Goal: Task Accomplishment & Management: Manage account settings

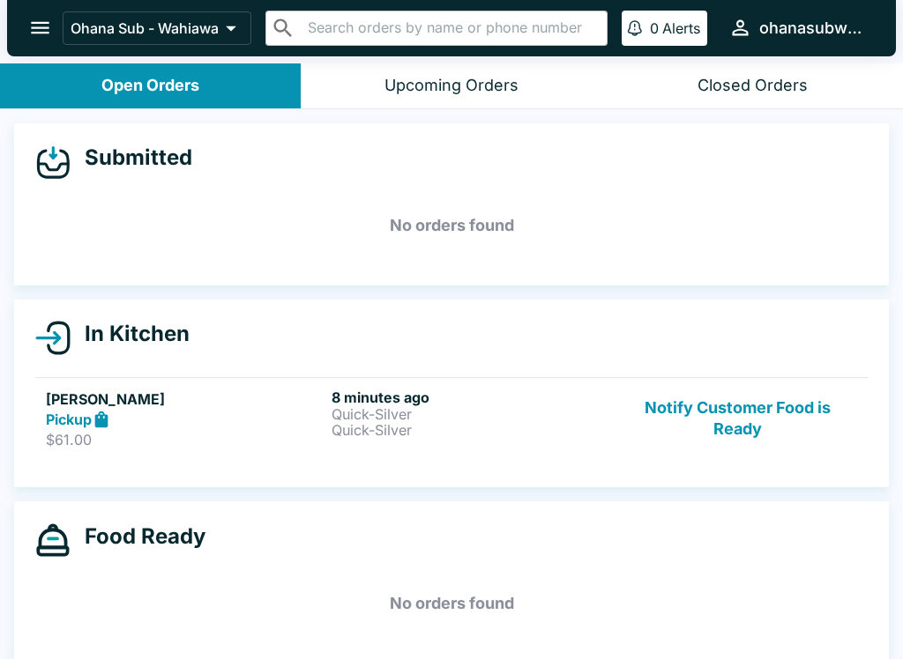
click at [736, 411] on button "Notify Customer Food is Ready" at bounding box center [737, 419] width 239 height 61
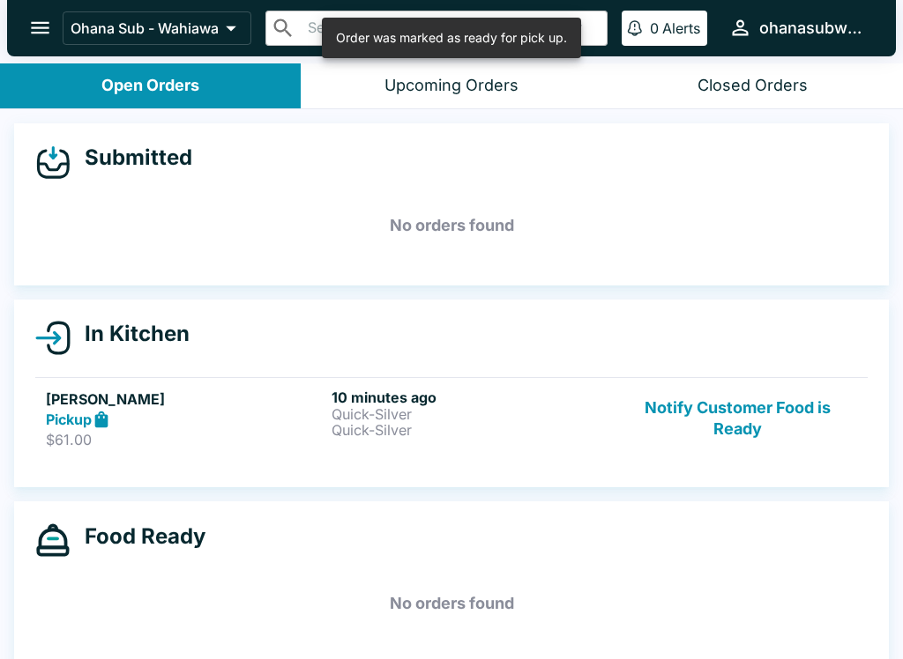
click at [725, 415] on button "Notify Customer Food is Ready" at bounding box center [737, 419] width 239 height 61
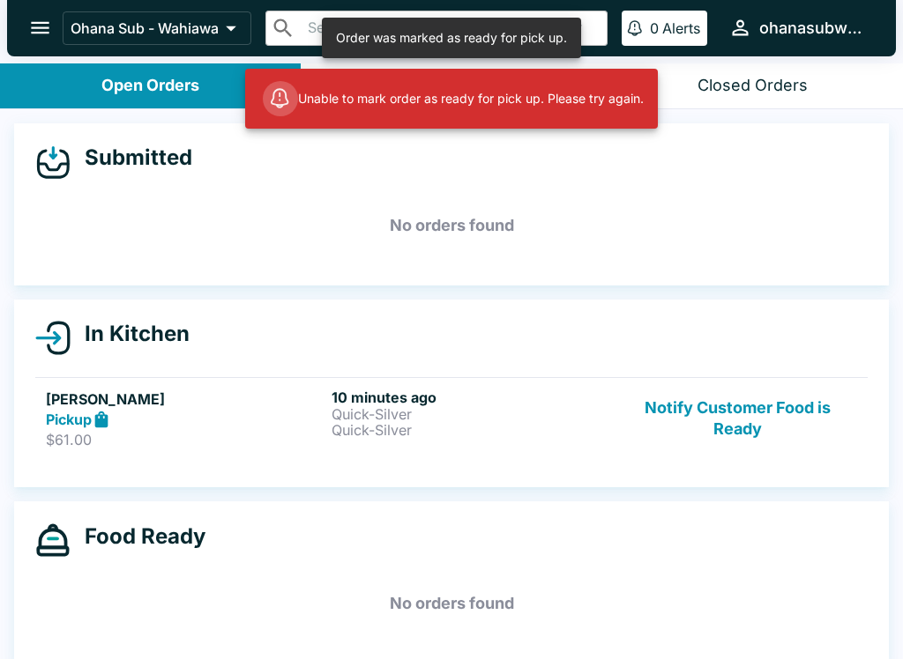
click at [755, 413] on button "Notify Customer Food is Ready" at bounding box center [737, 419] width 239 height 61
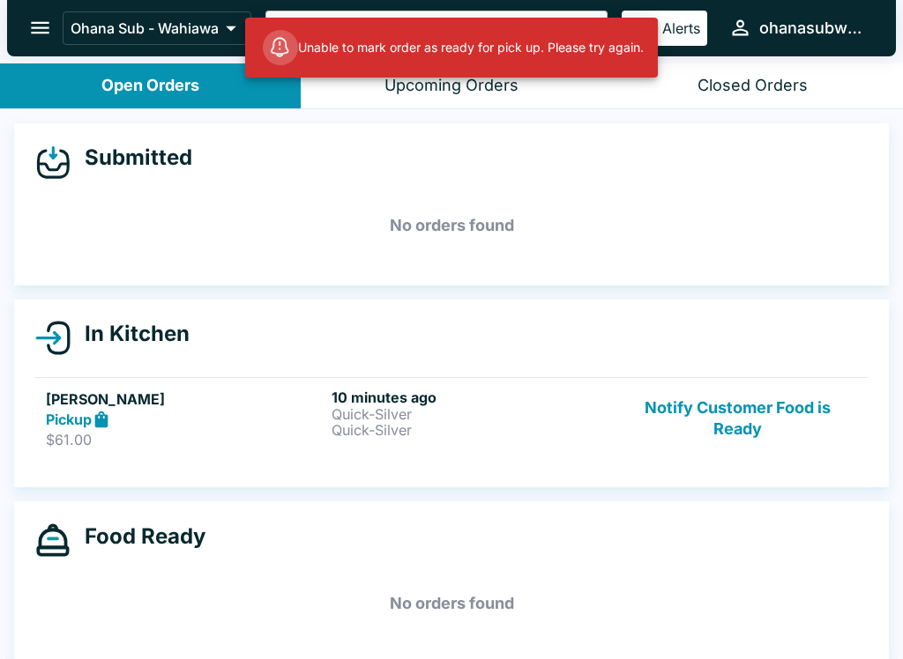
click at [750, 447] on button "Notify Customer Food is Ready" at bounding box center [737, 419] width 239 height 61
click at [726, 414] on button "Notify Customer Food is Ready" at bounding box center [737, 419] width 239 height 61
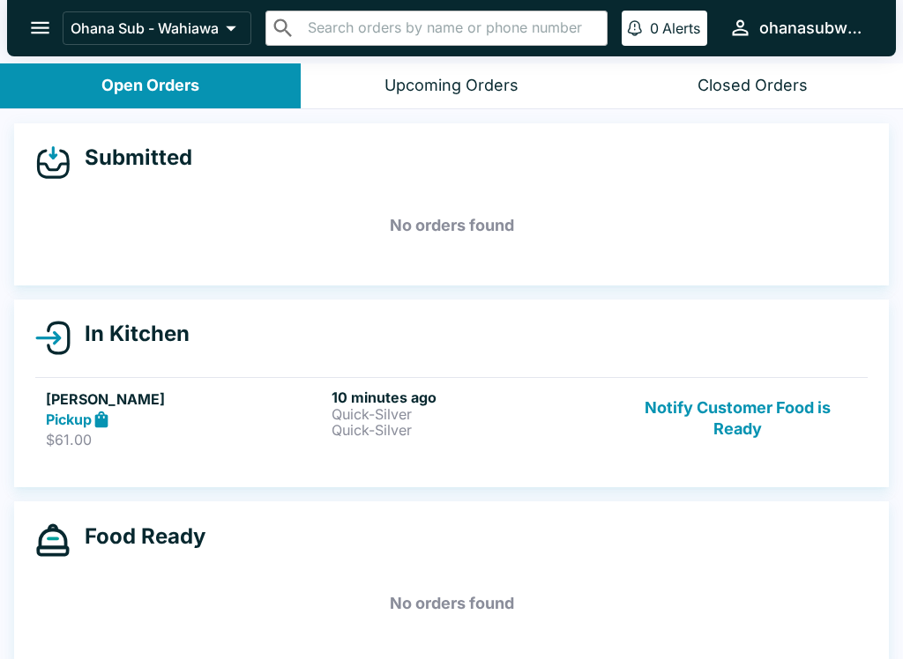
click at [284, 412] on div "Pickup" at bounding box center [185, 420] width 279 height 20
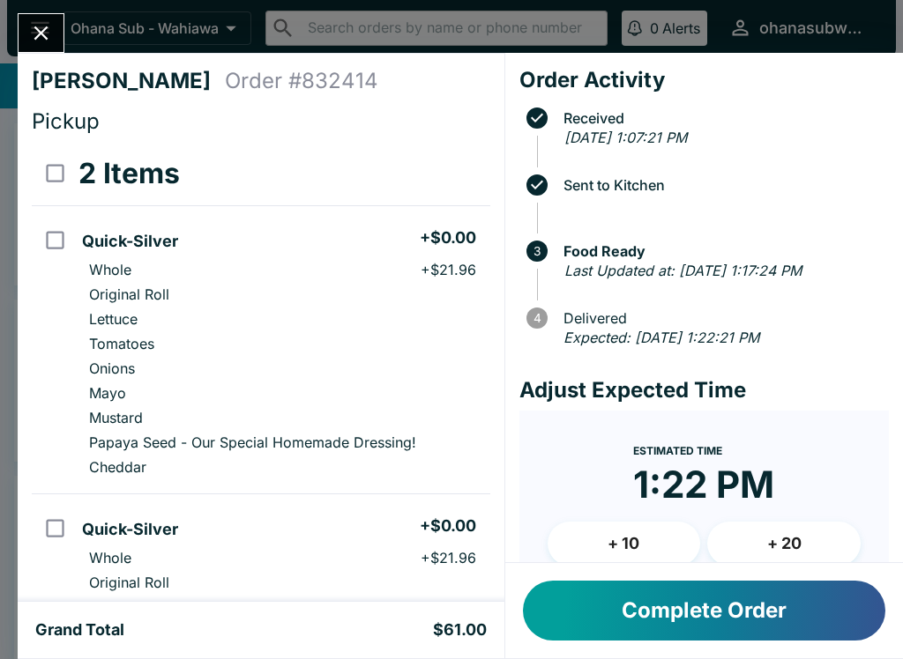
click at [38, 41] on icon "Close" at bounding box center [41, 33] width 24 height 24
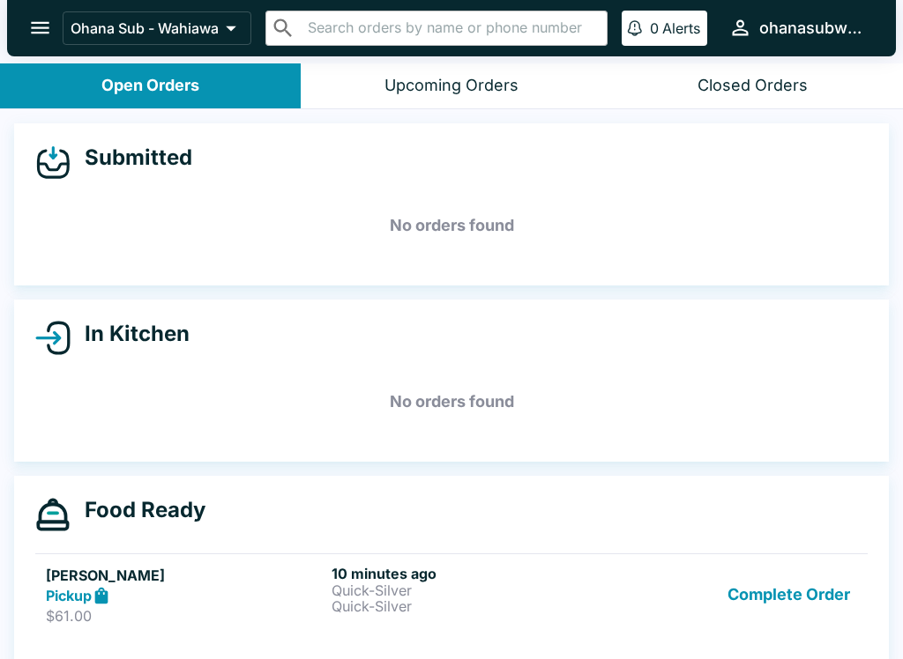
click at [807, 584] on button "Complete Order" at bounding box center [788, 595] width 137 height 61
